Goal: Navigation & Orientation: Find specific page/section

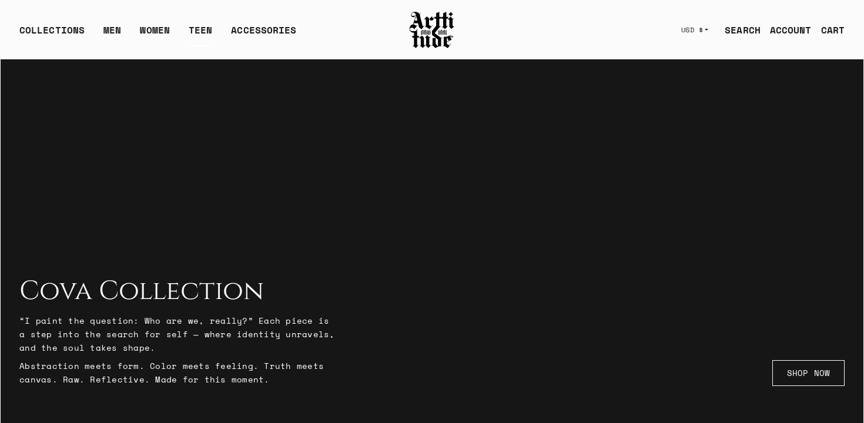
click at [197, 30] on link "TEEN" at bounding box center [201, 35] width 24 height 24
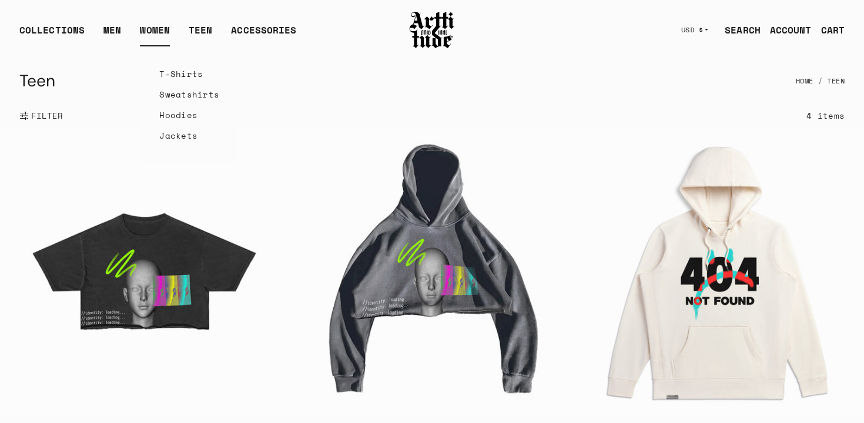
click at [159, 30] on link "WOMEN" at bounding box center [155, 35] width 30 height 24
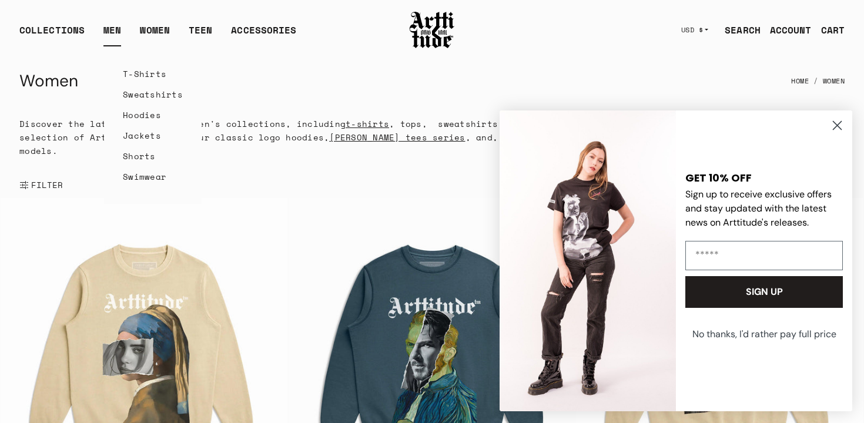
click at [122, 32] on li "MEN T-Shirts Sweatshirts Hoodies Jackets Shorts Swimwear" at bounding box center [112, 35] width 36 height 24
click at [117, 32] on link "MEN" at bounding box center [112, 35] width 18 height 24
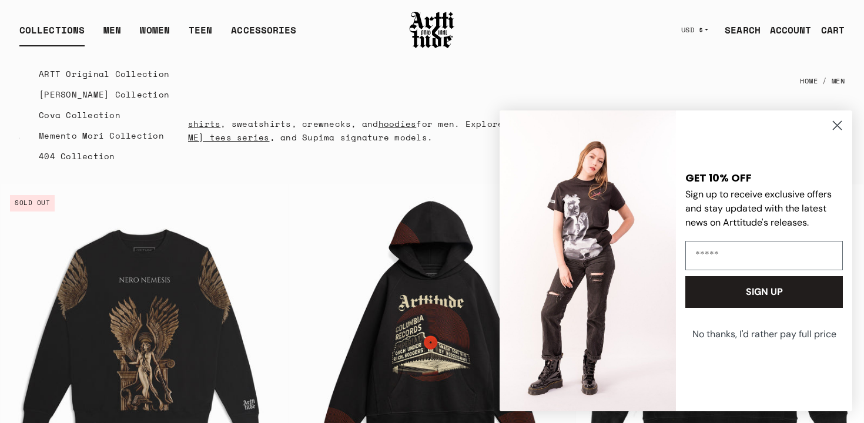
click at [62, 29] on div "COLLECTIONS" at bounding box center [51, 35] width 65 height 24
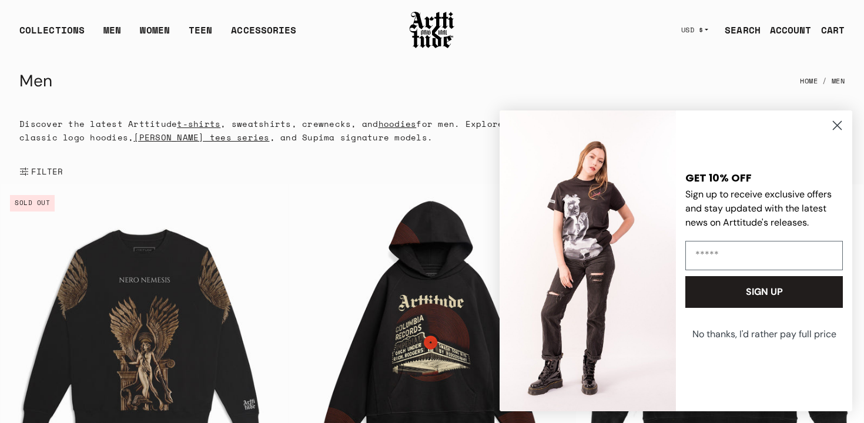
click at [841, 123] on circle "Close dialog" at bounding box center [836, 125] width 19 height 19
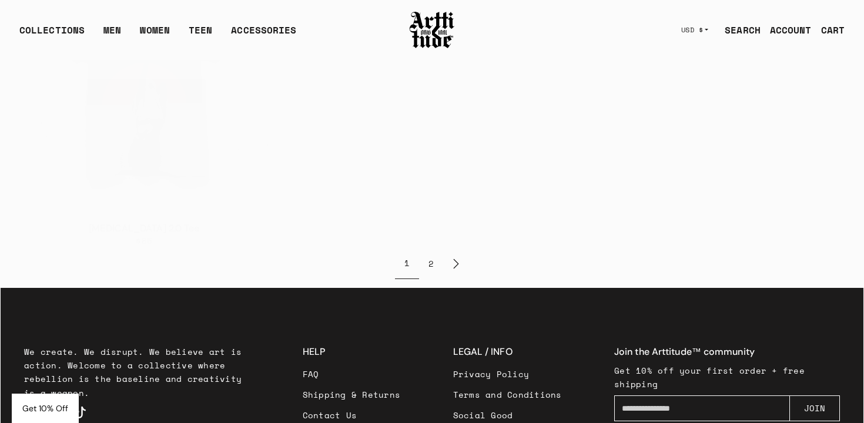
scroll to position [5698, 0]
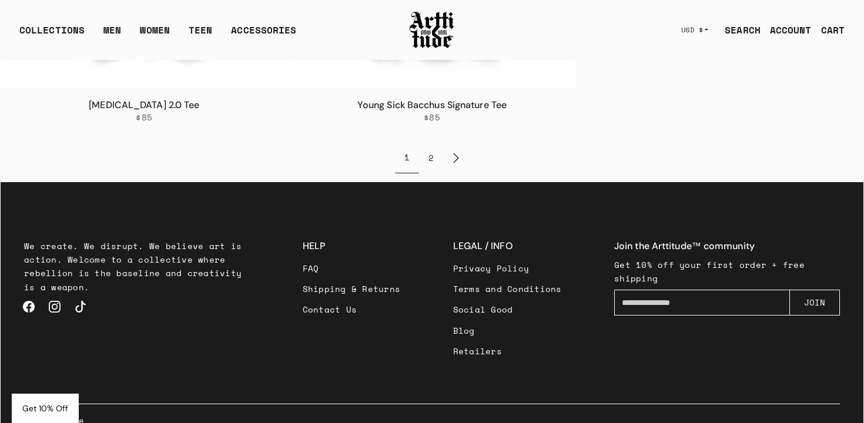
click at [351, 300] on link "Contact Us" at bounding box center [352, 309] width 98 height 21
click at [477, 341] on link "Retailers" at bounding box center [507, 351] width 109 height 21
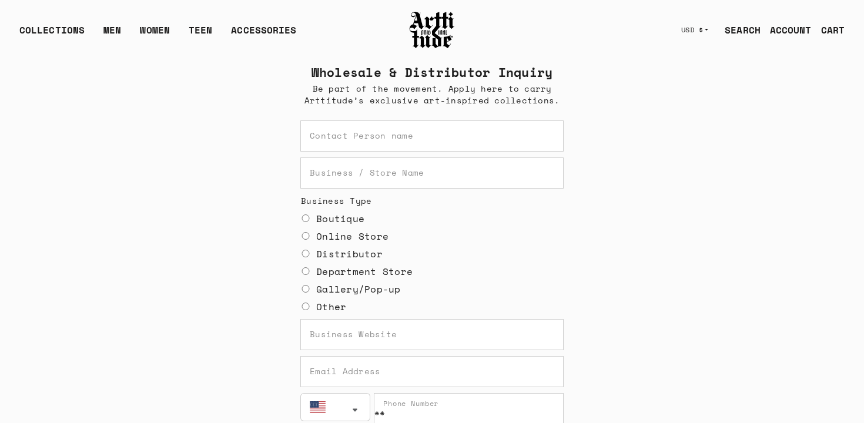
scroll to position [249, 0]
